Goal: Communication & Community: Answer question/provide support

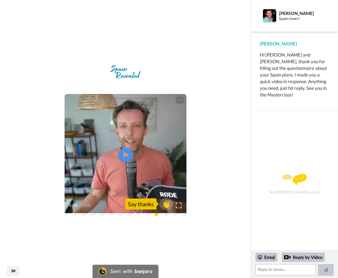
click at [124, 156] on icon "Play/Pause" at bounding box center [125, 155] width 15 height 26
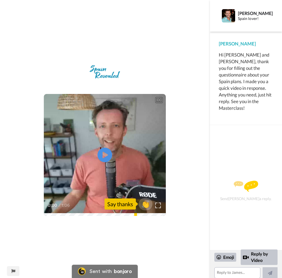
click at [103, 152] on icon at bounding box center [105, 155] width 15 height 15
click at [157, 206] on img at bounding box center [158, 205] width 6 height 6
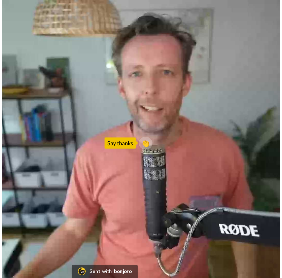
scroll to position [1, 0]
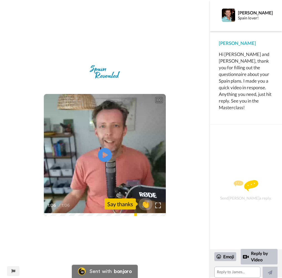
click at [247, 189] on div "Send [PERSON_NAME] a reply." at bounding box center [245, 190] width 57 height 112
click at [238, 199] on div "Send [PERSON_NAME] a reply." at bounding box center [245, 190] width 57 height 112
click at [230, 272] on textarea at bounding box center [237, 271] width 46 height 11
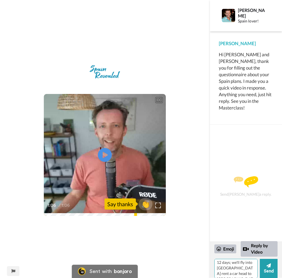
scroll to position [30, 0]
drag, startPoint x: 249, startPoint y: 263, endPoint x: 252, endPoint y: 263, distance: 3.0
click at [249, 263] on textarea "Thank, [PERSON_NAME]. We plan to be in [GEOGRAPHIC_DATA] in early Jan for just …" at bounding box center [235, 268] width 43 height 19
click at [253, 271] on textarea "Thank, [PERSON_NAME]. We plan to be in [GEOGRAPHIC_DATA] in early Jan for just …" at bounding box center [235, 268] width 43 height 19
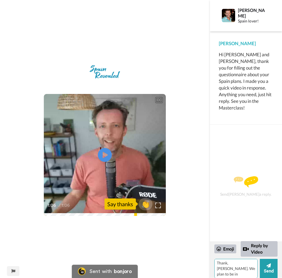
scroll to position [0, 0]
click at [240, 263] on textarea "Thank, [PERSON_NAME]. We plan to be in [GEOGRAPHIC_DATA] in early Jan for just …" at bounding box center [235, 268] width 43 height 19
click at [253, 272] on textarea "Thank, [PERSON_NAME]. We plan to be in [GEOGRAPHIC_DATA] in early Jan for just …" at bounding box center [235, 268] width 43 height 19
type textarea "Thank, [PERSON_NAME]. We plan to be in [GEOGRAPHIC_DATA] in early Jan for just …"
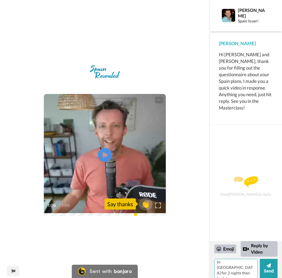
drag, startPoint x: 253, startPoint y: 271, endPoint x: 254, endPoint y: 277, distance: 5.8
click at [253, 271] on textarea "Thank, [PERSON_NAME]. We plan to be in [GEOGRAPHIC_DATA] in early Jan for just …" at bounding box center [235, 268] width 43 height 19
click at [250, 266] on textarea "Thank, [PERSON_NAME]. We plan to be in [GEOGRAPHIC_DATA] in early Jan for just …" at bounding box center [235, 268] width 43 height 19
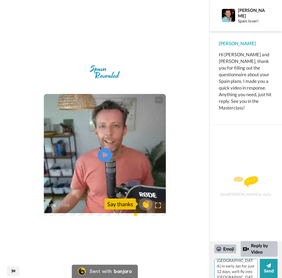
click at [217, 270] on textarea "Thank, [PERSON_NAME]. We plan to be in [GEOGRAPHIC_DATA] in early Jan for just …" at bounding box center [235, 268] width 43 height 19
click at [247, 264] on textarea "Thank, [PERSON_NAME]. We plan to be in [GEOGRAPHIC_DATA] in early Jan for just …" at bounding box center [235, 268] width 43 height 19
click at [227, 264] on textarea "Thank, [PERSON_NAME]. We plan to be in [GEOGRAPHIC_DATA] in early Jan for just …" at bounding box center [235, 268] width 43 height 19
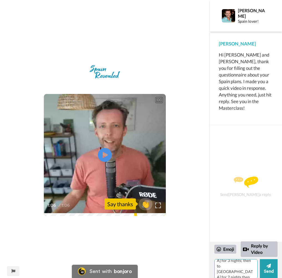
scroll to position [97, 0]
type textarea "Thanks, [PERSON_NAME]. We plan to be in [GEOGRAPHIC_DATA] in early Jan for just…"
click at [268, 267] on icon at bounding box center [268, 265] width 4 height 4
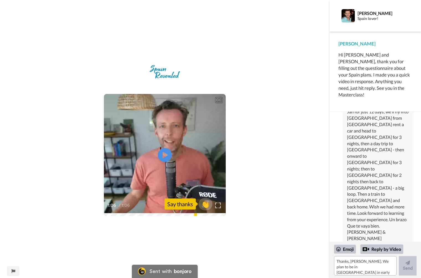
scroll to position [0, 0]
